Goal: Transaction & Acquisition: Purchase product/service

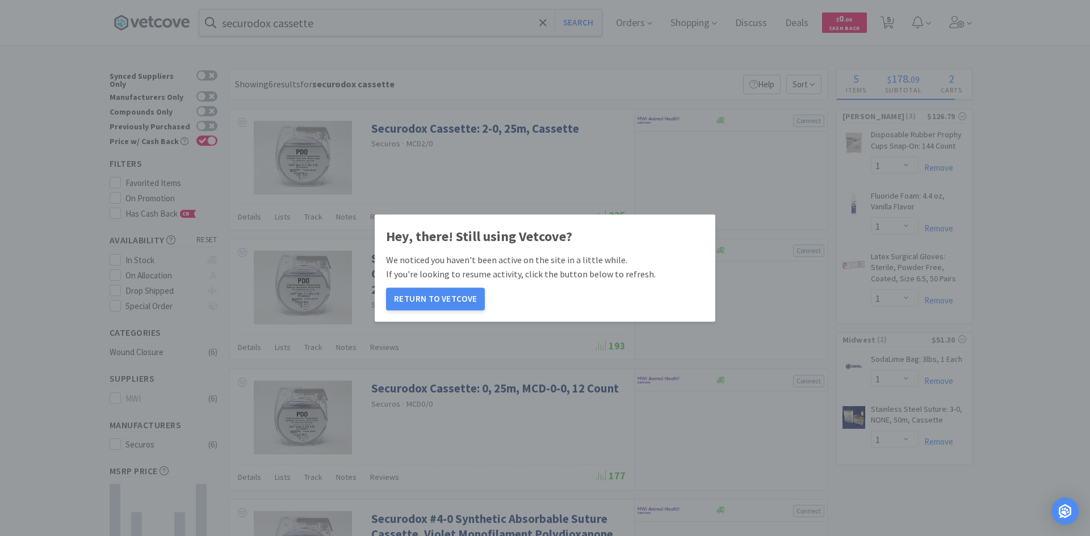
select select "1"
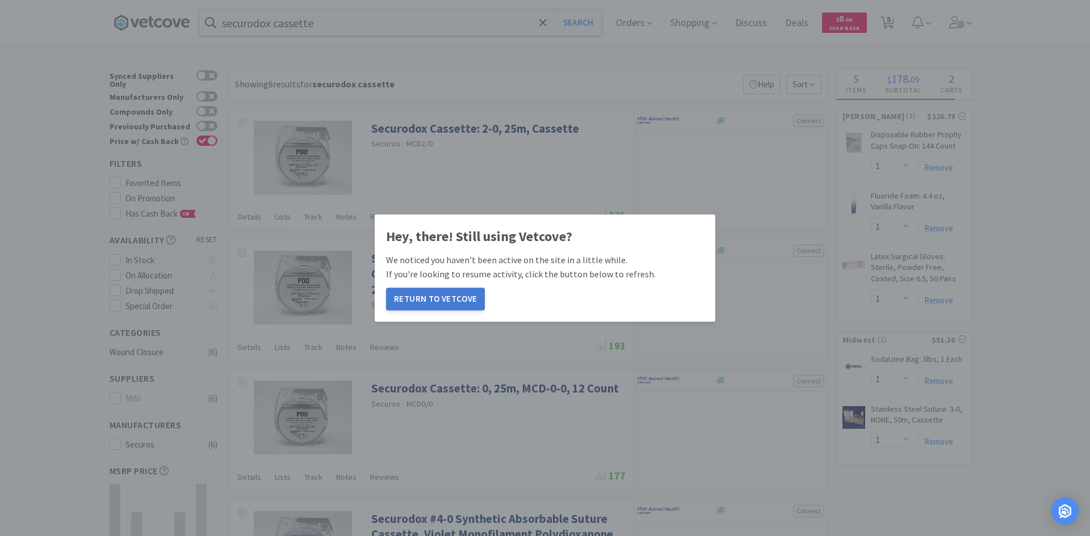
click at [437, 303] on button "Return to Vetcove" at bounding box center [435, 299] width 99 height 23
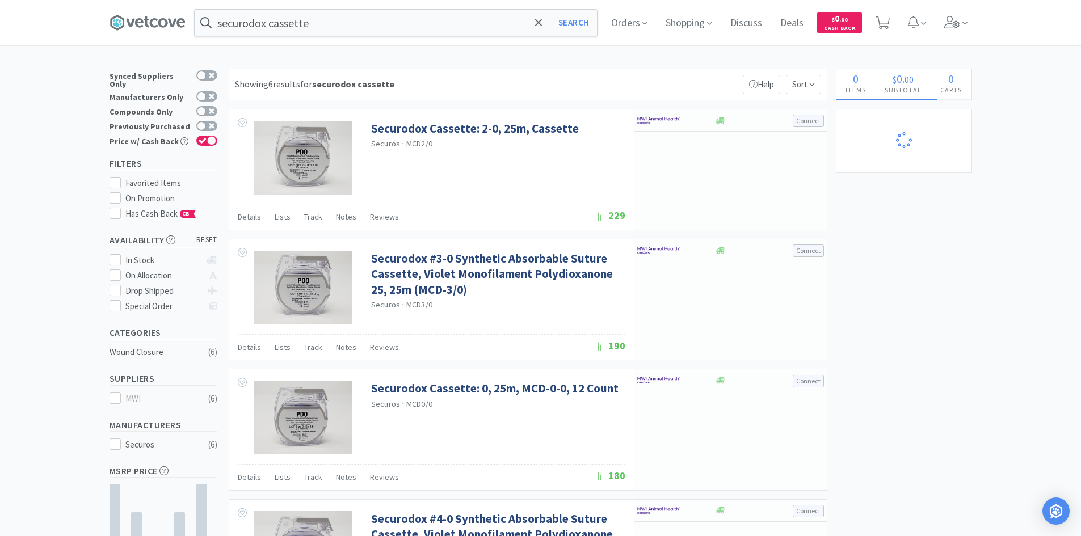
select select "1"
click at [437, 211] on div "Details Lists Track Notes Reviews" at bounding box center [417, 219] width 358 height 22
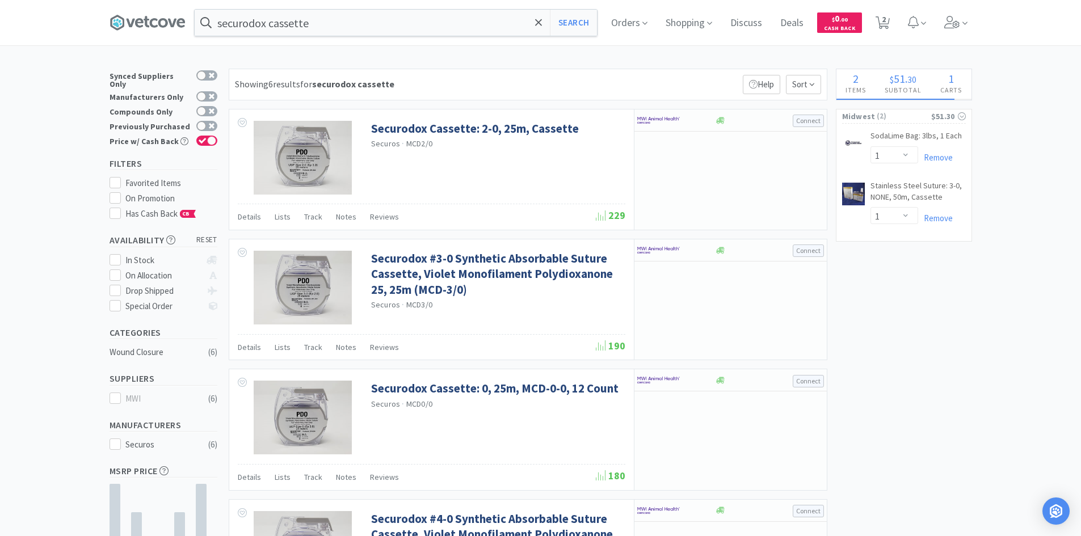
click at [437, 211] on div "Details Lists Track Notes Reviews" at bounding box center [417, 219] width 358 height 22
